Goal: Information Seeking & Learning: Understand process/instructions

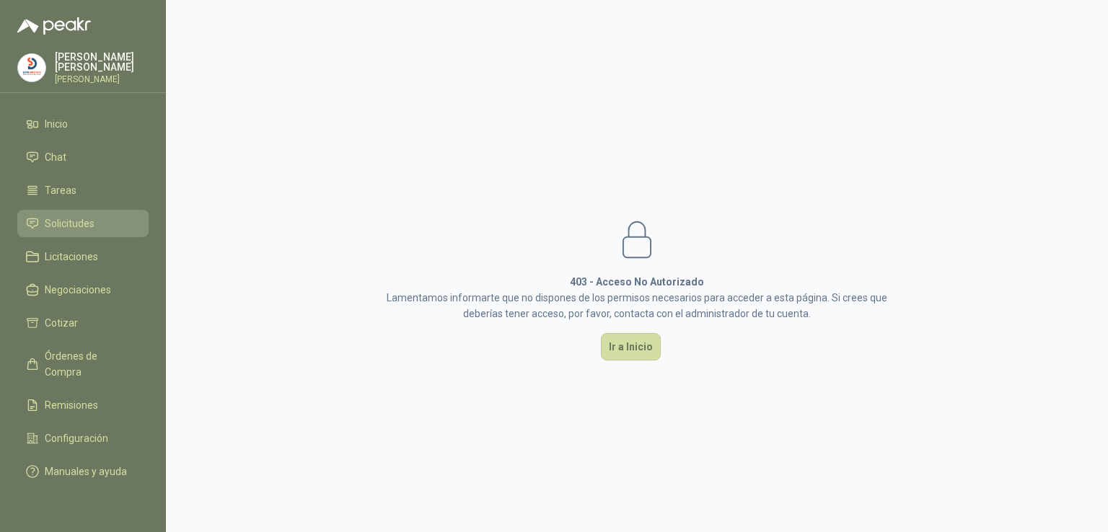
click at [109, 216] on li "Solicitudes" at bounding box center [83, 224] width 114 height 16
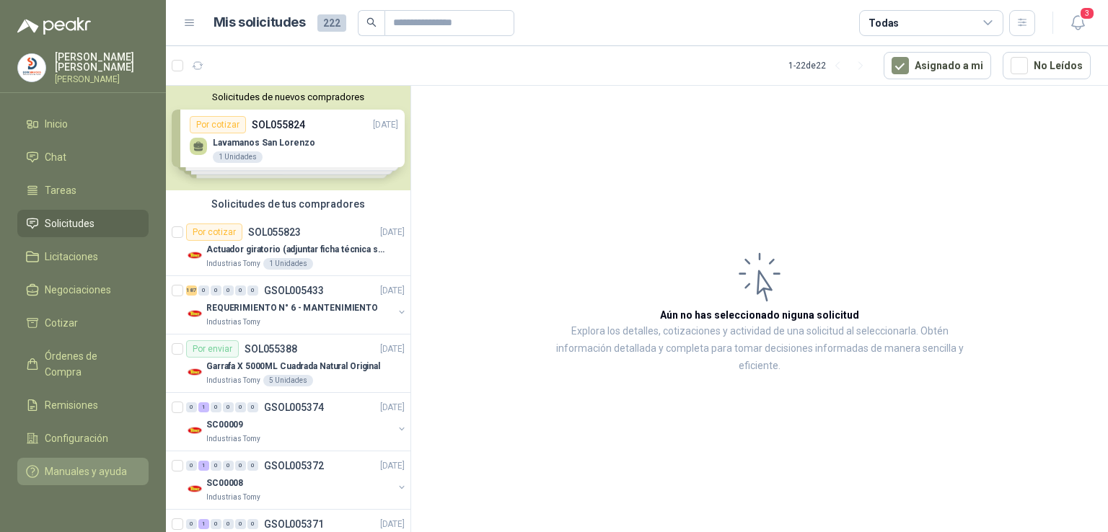
click at [91, 464] on span "Manuales y ayuda" at bounding box center [86, 472] width 82 height 16
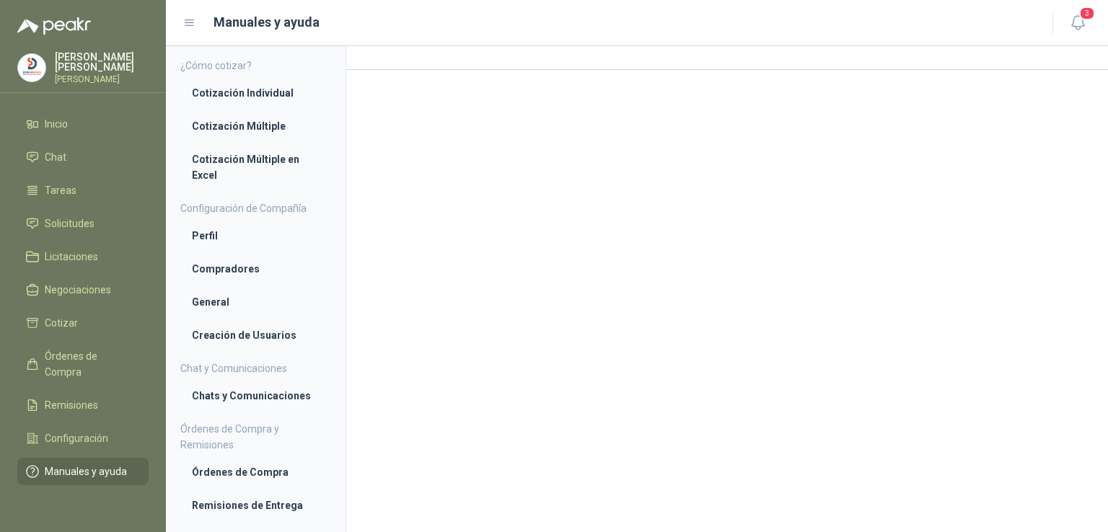
click at [115, 464] on span "Manuales y ayuda" at bounding box center [86, 472] width 82 height 16
click at [255, 153] on li "Cotización Múltiple en Excel" at bounding box center [256, 167] width 128 height 32
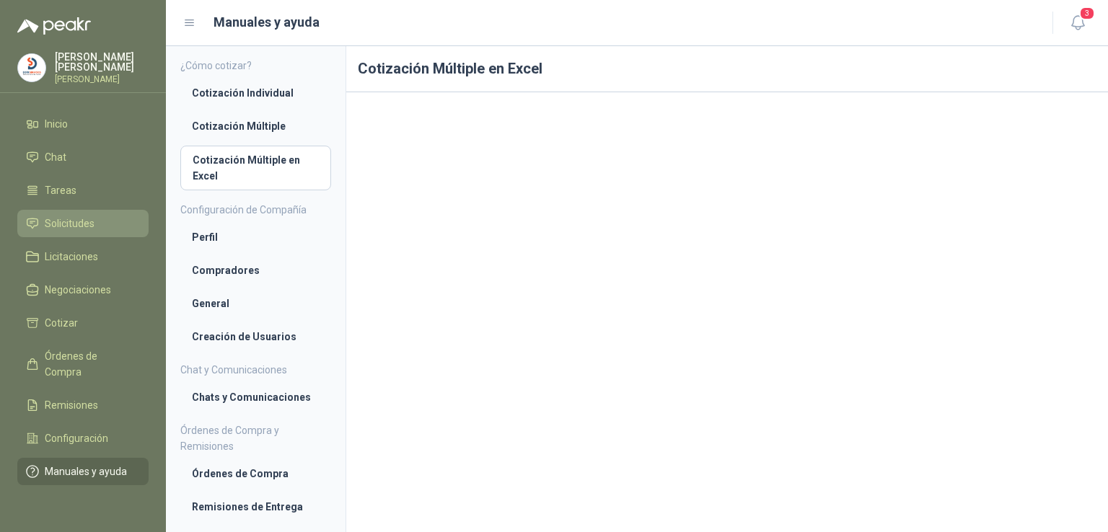
click at [80, 221] on span "Solicitudes" at bounding box center [70, 224] width 50 height 16
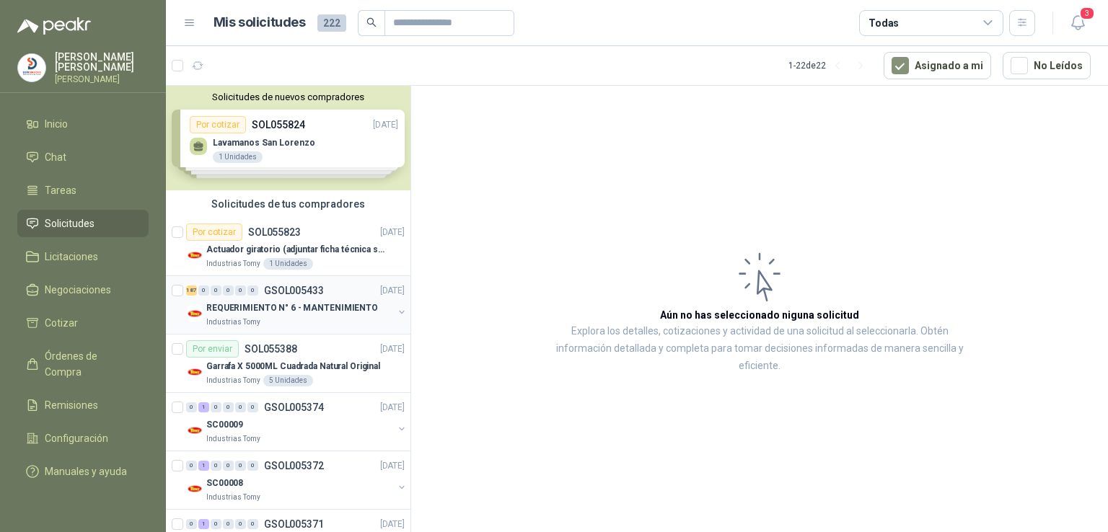
click at [277, 306] on p "REQUERIMIENTO N° 6 - MANTENIMIENTO" at bounding box center [292, 309] width 172 height 14
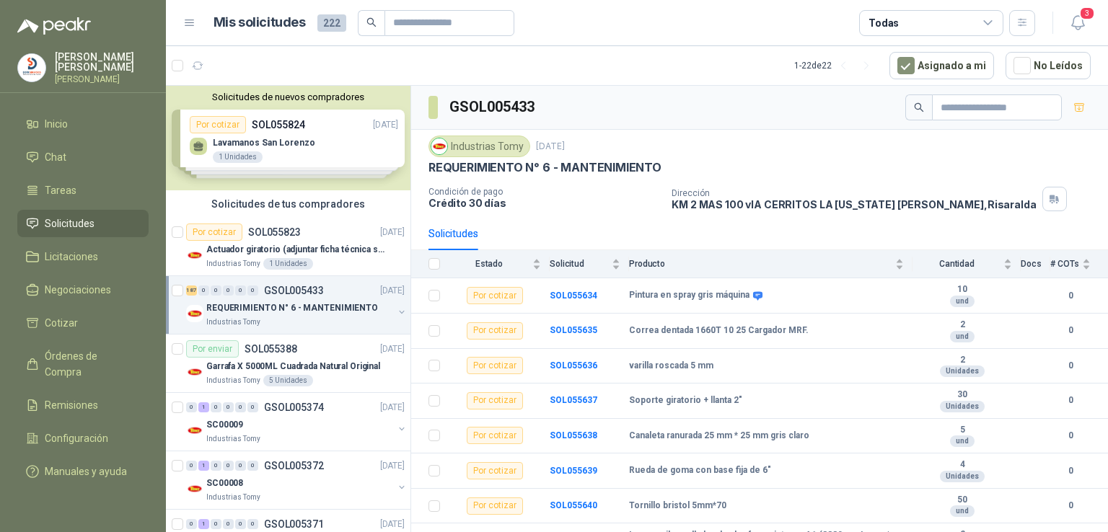
click at [396, 309] on button "button" at bounding box center [402, 313] width 12 height 12
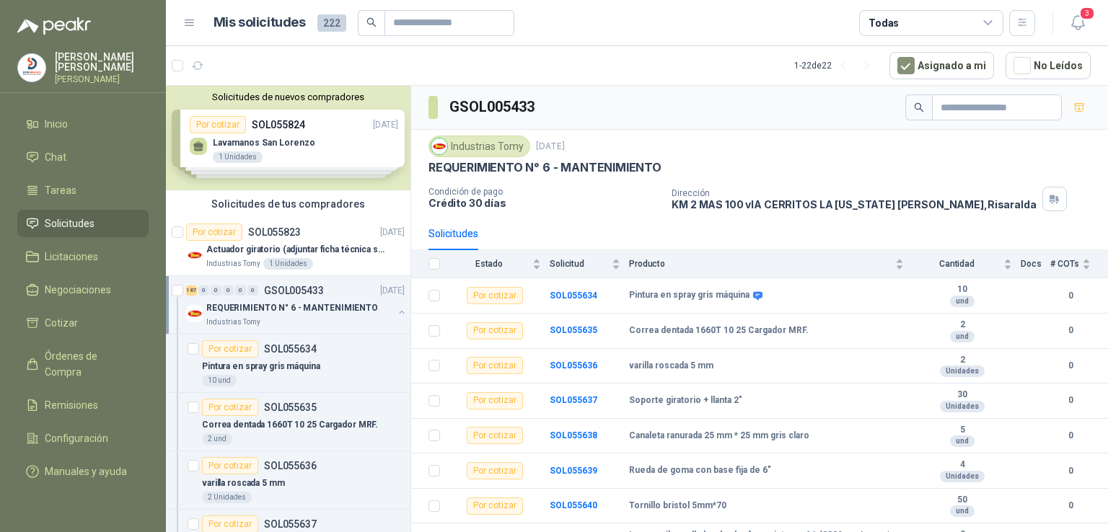
scroll to position [4, 0]
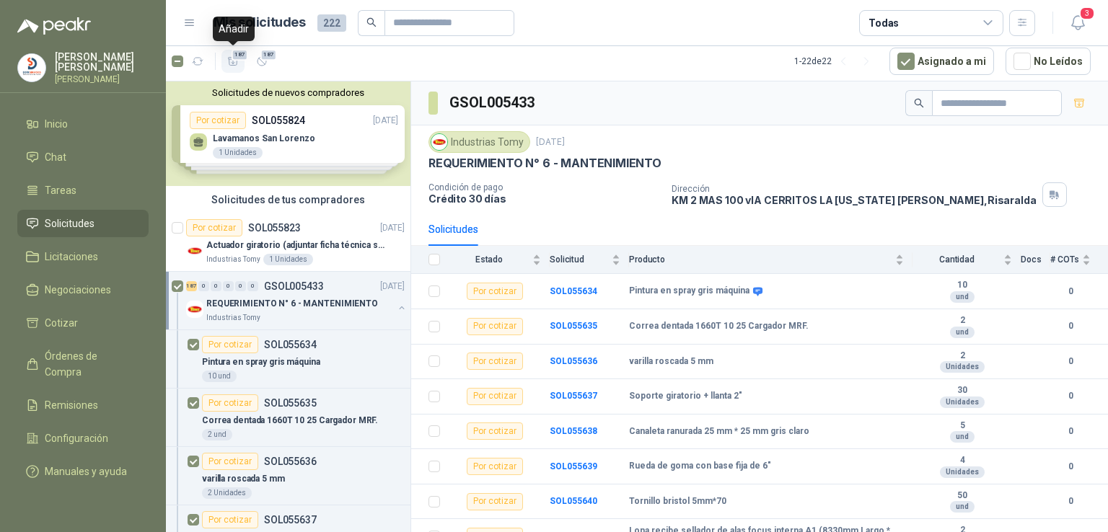
click at [235, 64] on icon "button" at bounding box center [233, 62] width 12 height 12
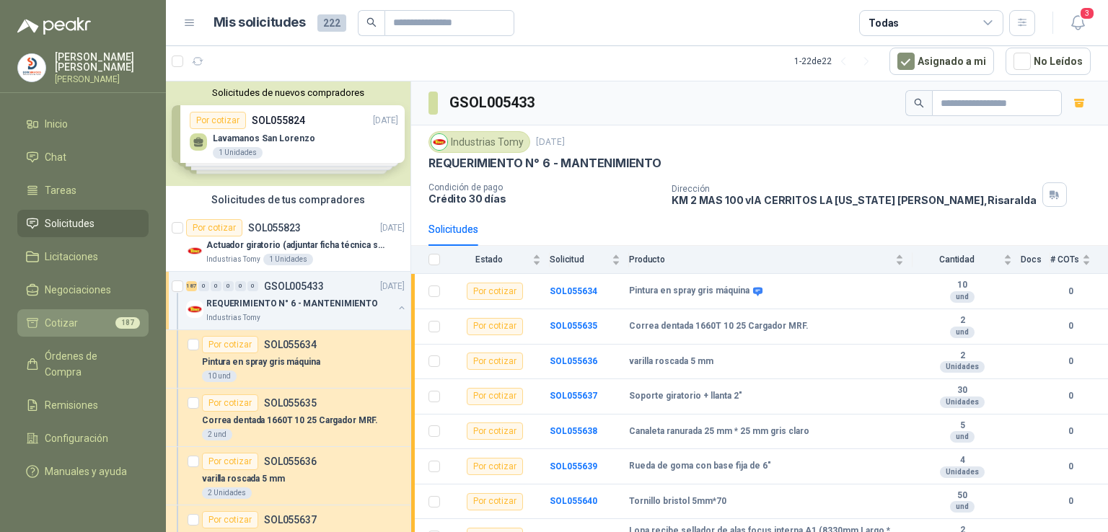
click at [110, 315] on li "Cotizar 187" at bounding box center [83, 323] width 114 height 16
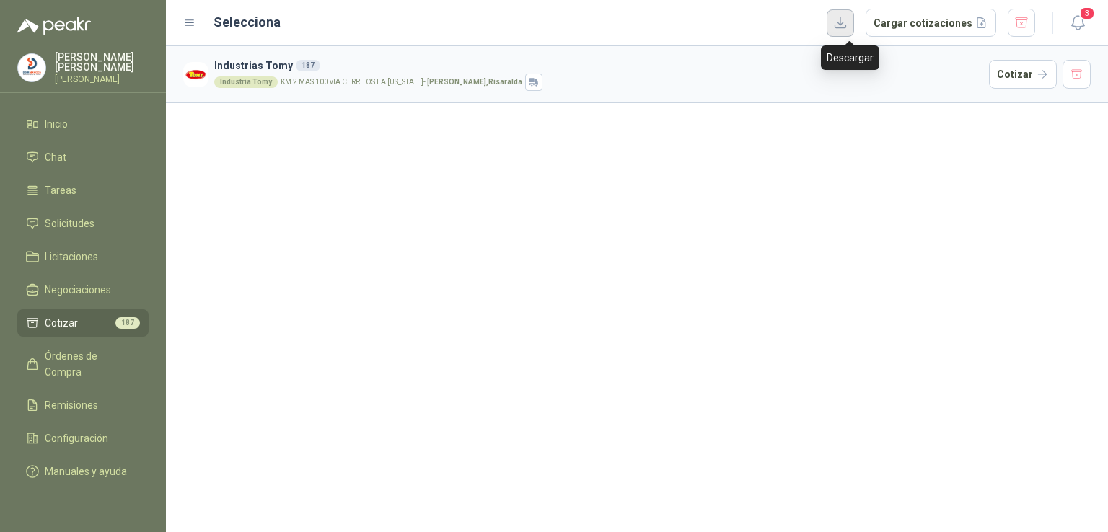
click at [854, 17] on button "button" at bounding box center [840, 22] width 27 height 27
